Goal: Task Accomplishment & Management: Manage account settings

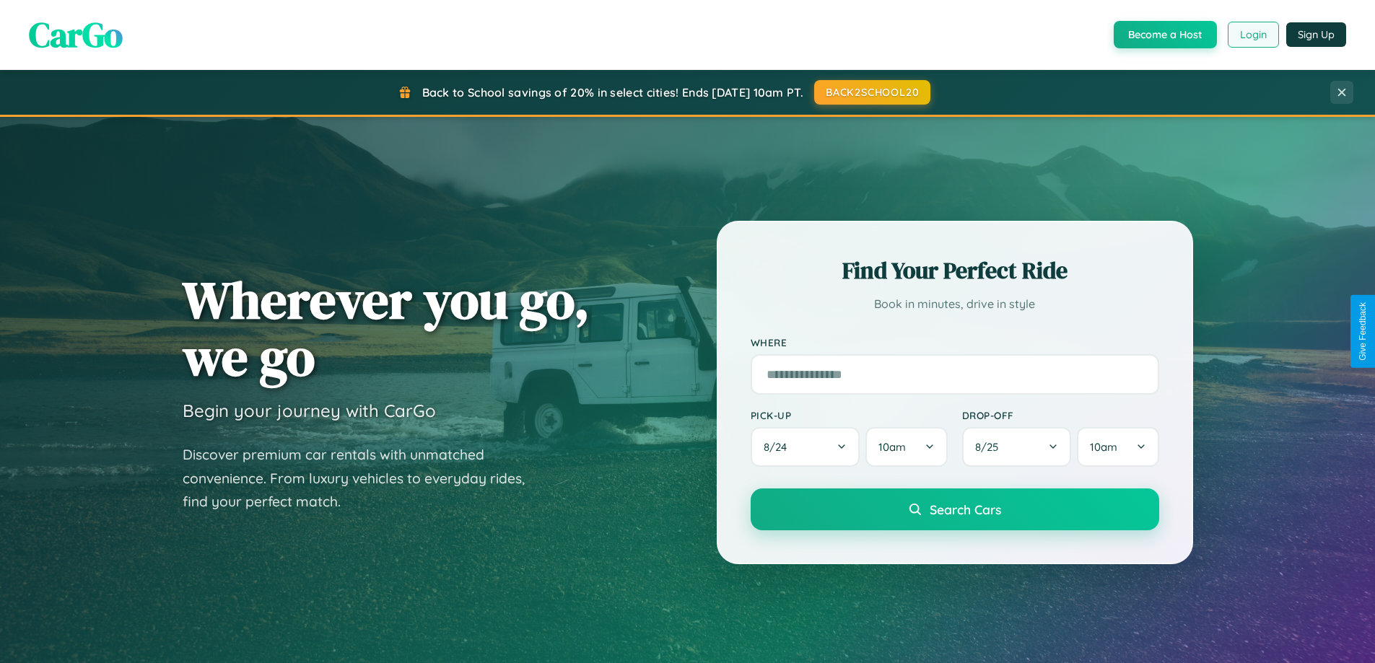
click at [1252, 35] on button "Login" at bounding box center [1253, 35] width 51 height 26
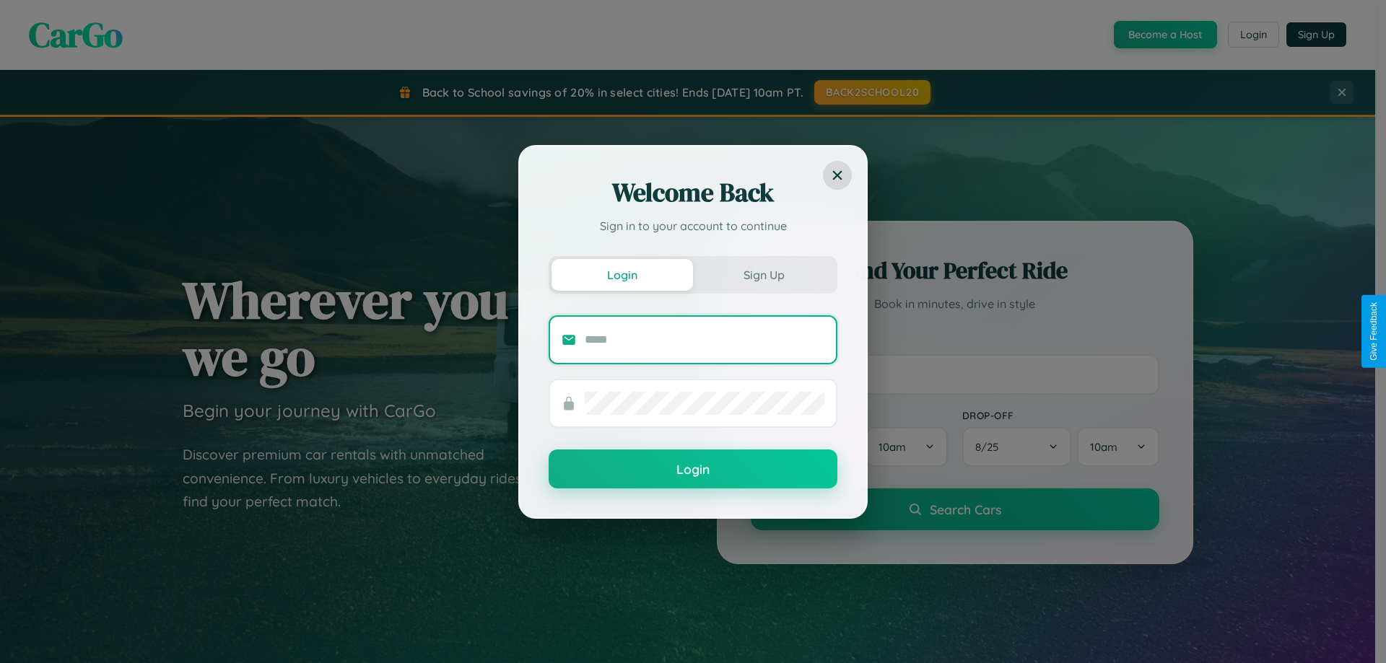
click at [704, 339] on input "text" at bounding box center [705, 339] width 240 height 23
type input "**********"
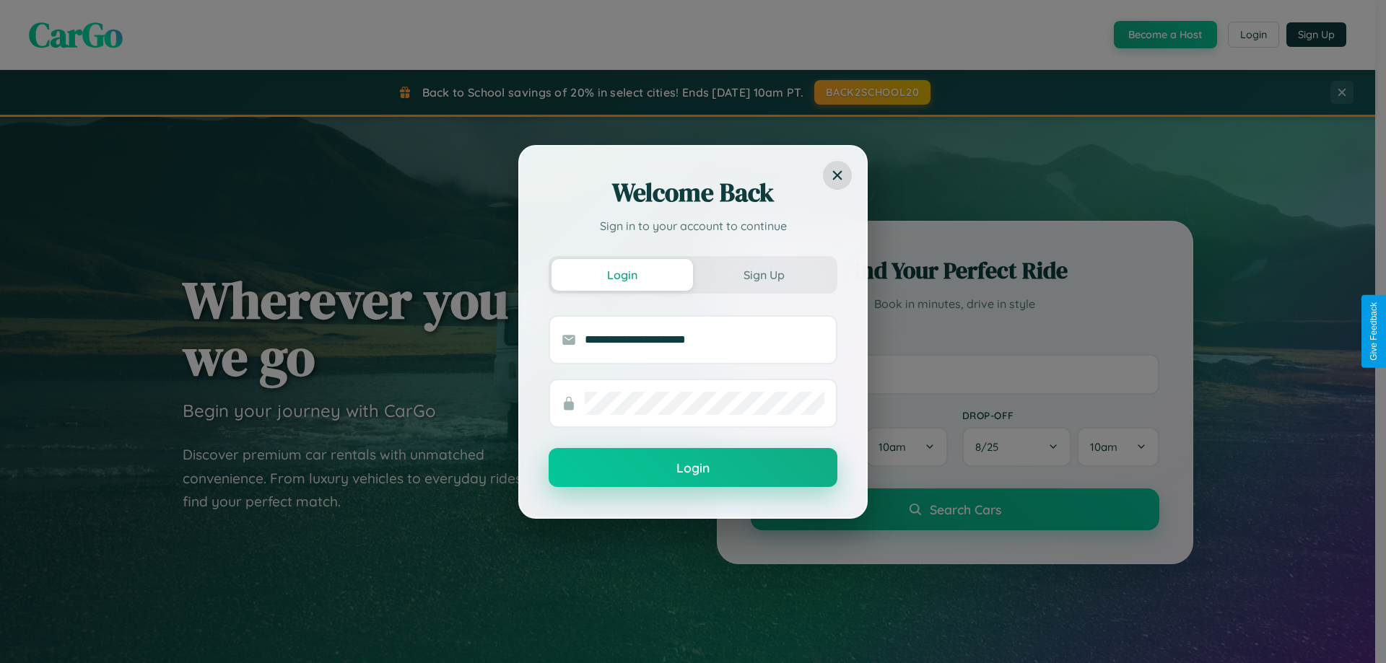
click at [693, 468] on button "Login" at bounding box center [692, 467] width 289 height 39
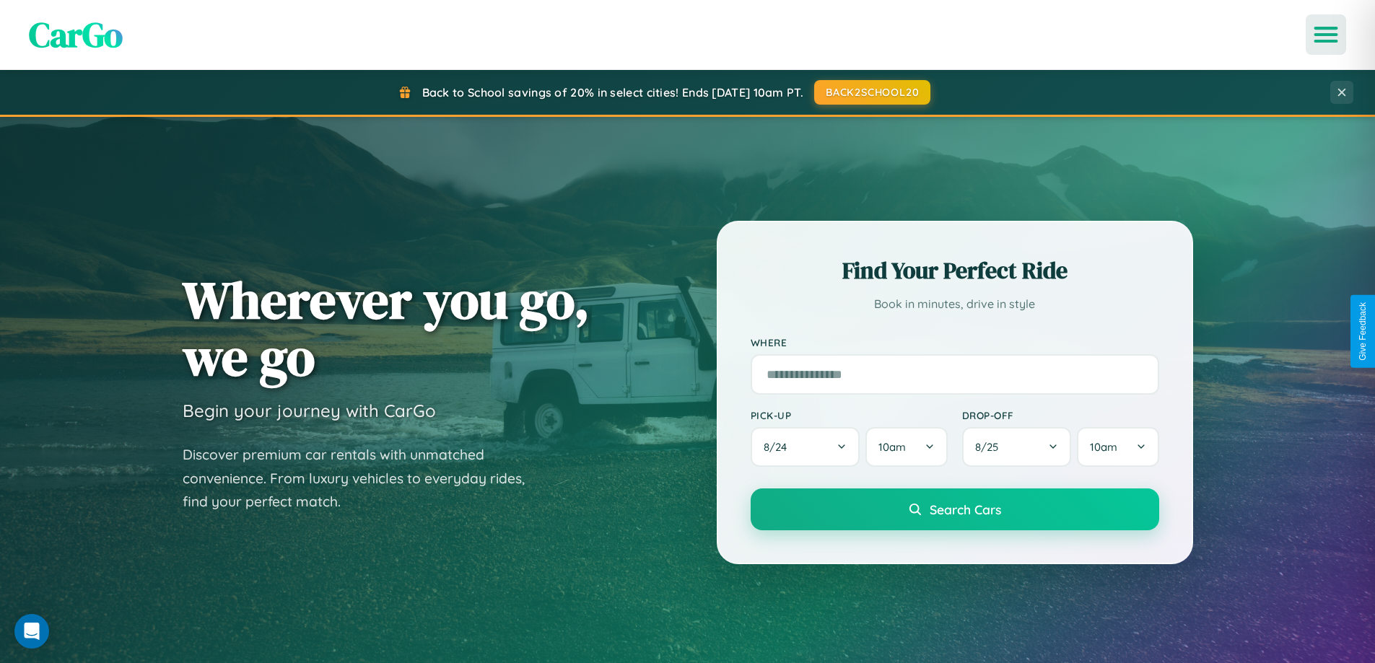
click at [1326, 35] on icon "Open menu" at bounding box center [1326, 34] width 21 height 13
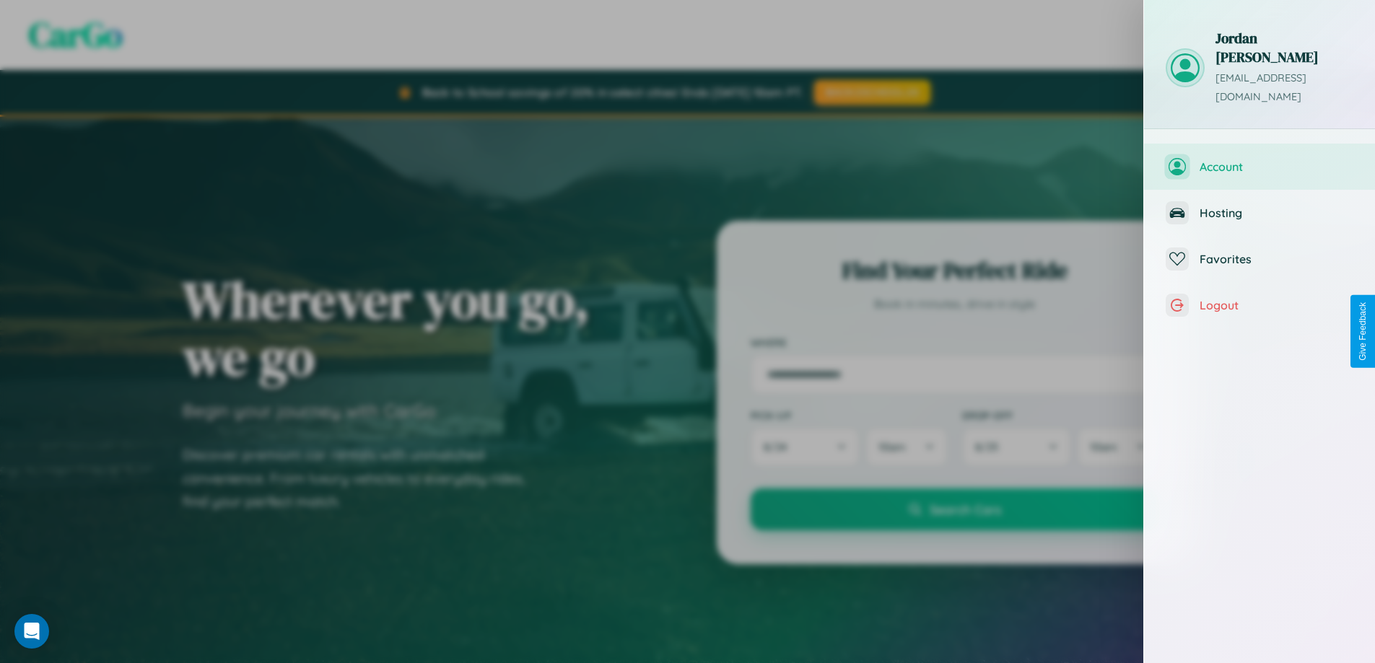
click at [1259, 159] on span "Account" at bounding box center [1276, 166] width 154 height 14
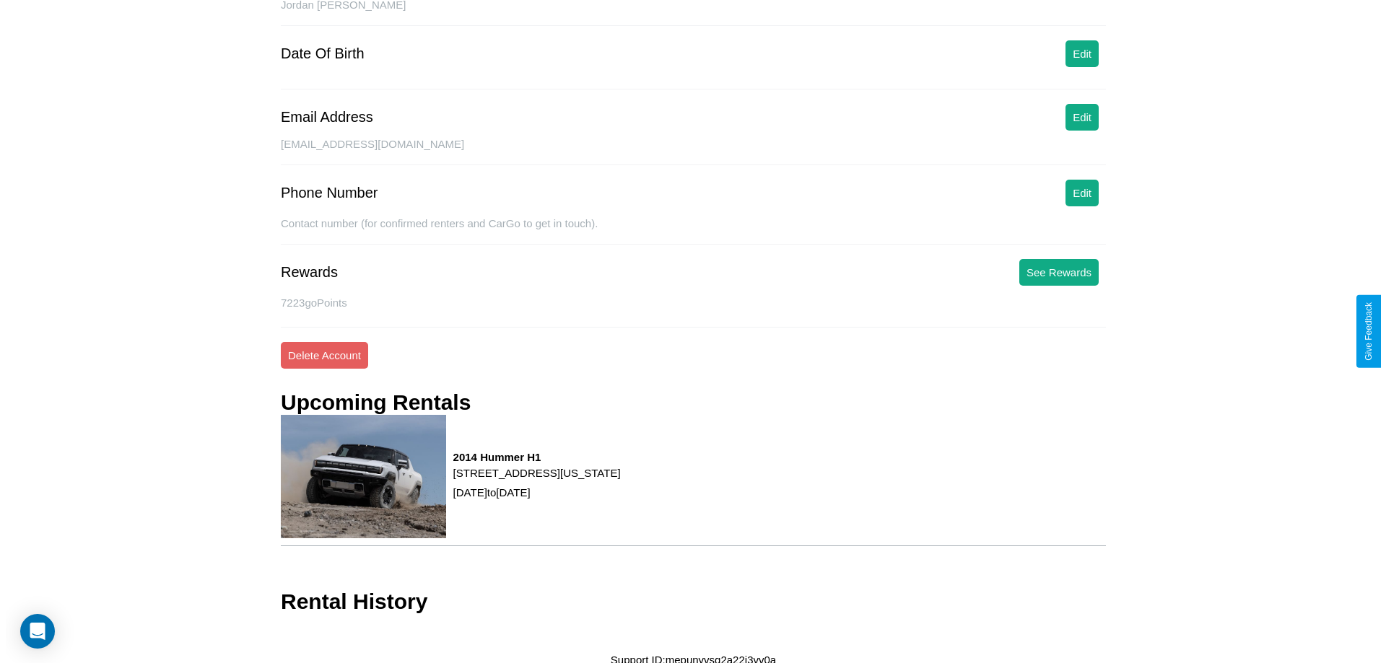
scroll to position [166, 0]
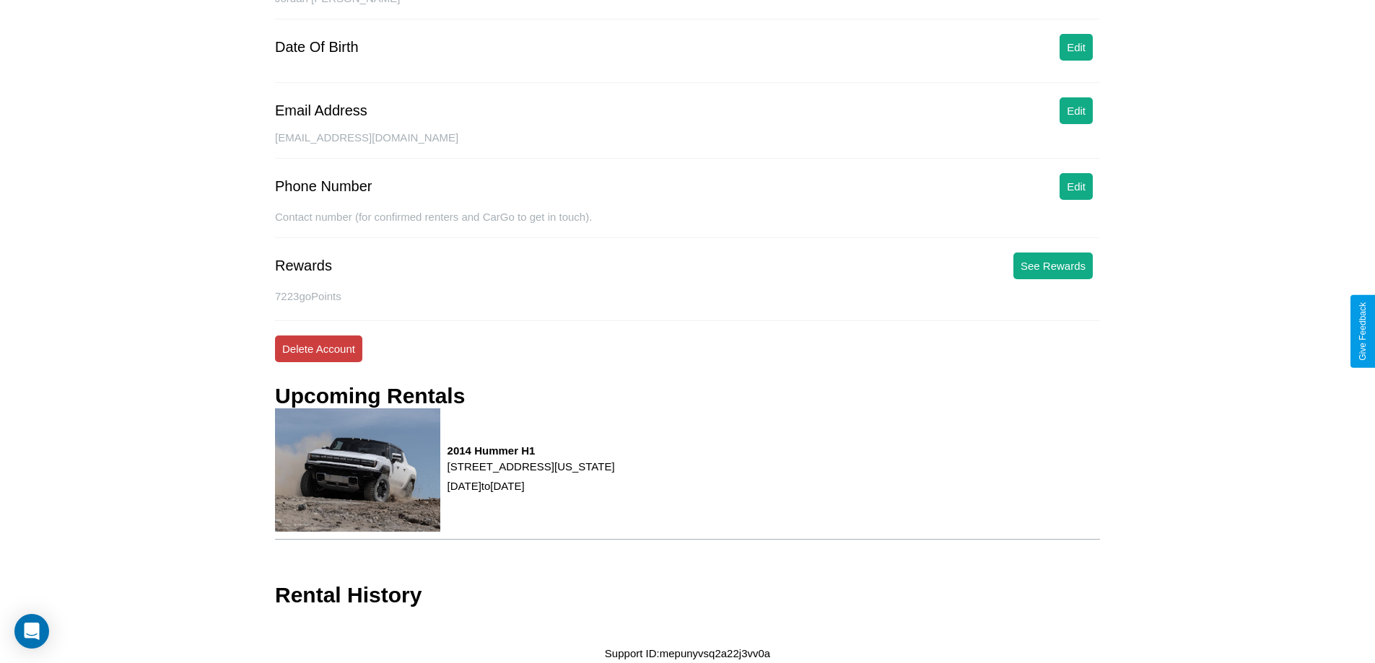
click at [318, 349] on button "Delete Account" at bounding box center [318, 349] width 87 height 27
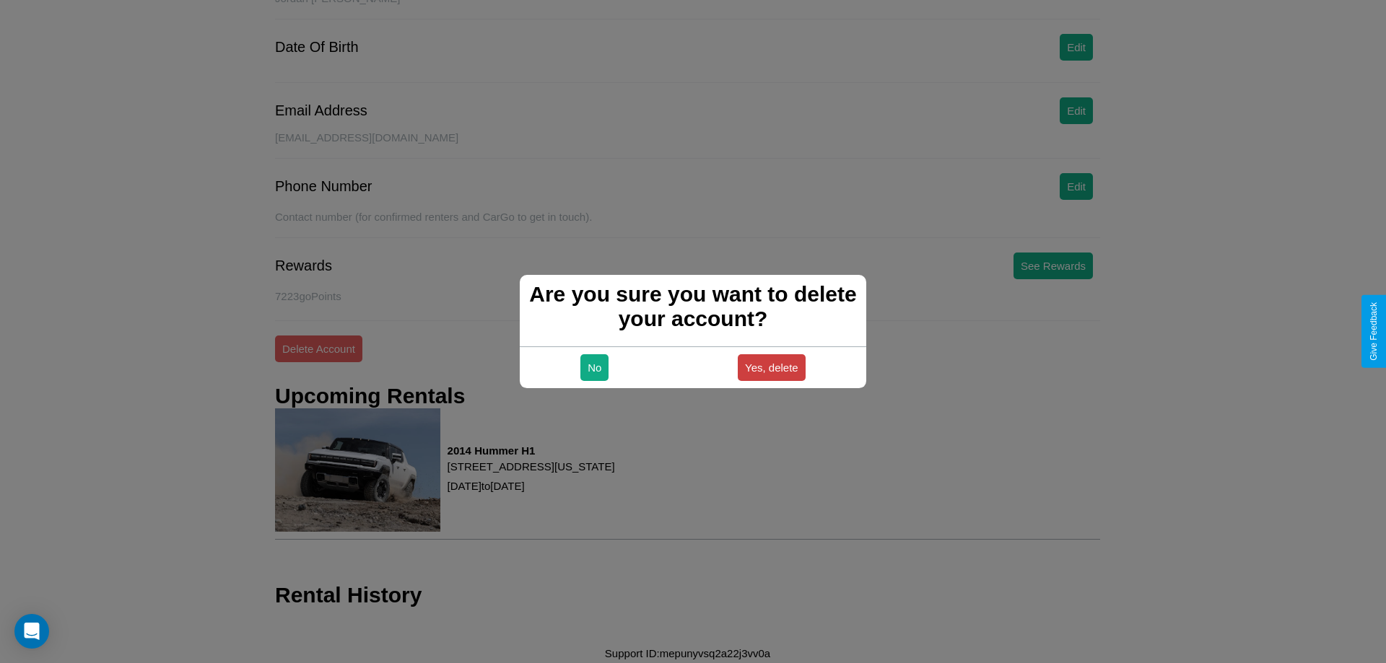
click at [771, 367] on button "Yes, delete" at bounding box center [772, 367] width 68 height 27
